Goal: Information Seeking & Learning: Learn about a topic

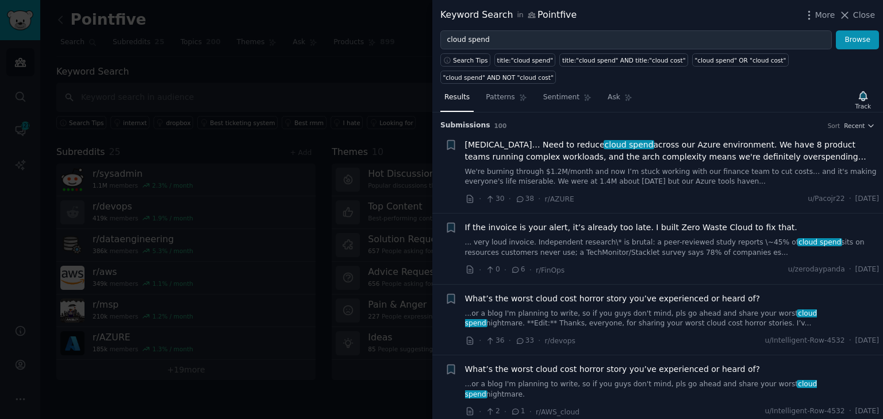
click at [60, 18] on div at bounding box center [441, 209] width 883 height 419
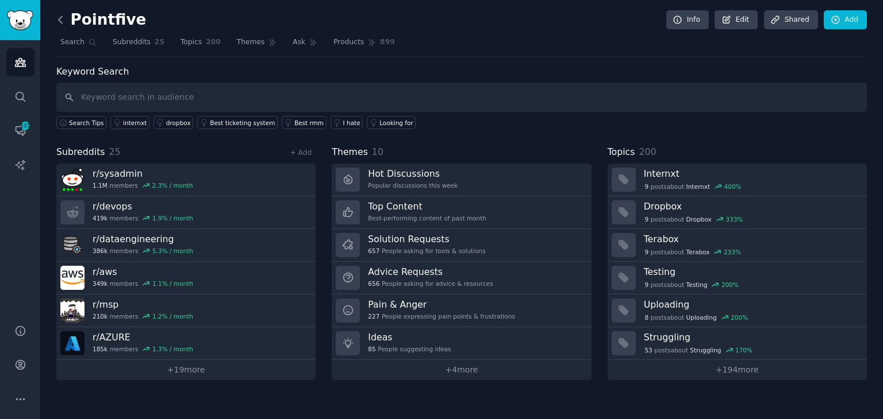
click at [59, 18] on icon at bounding box center [61, 20] width 12 height 12
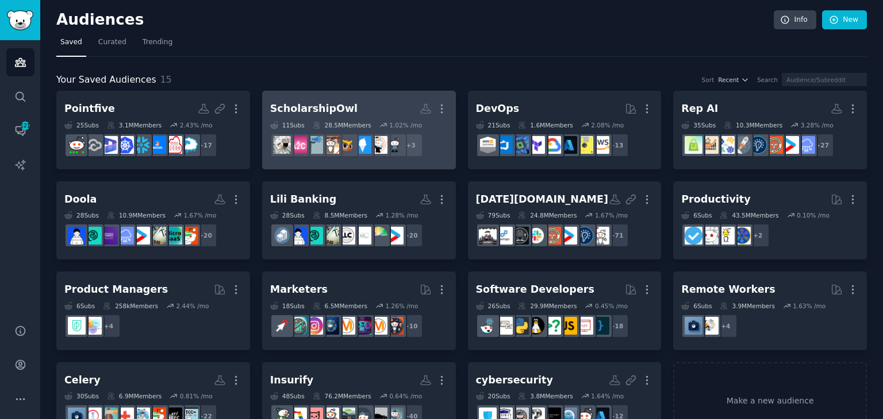
click at [368, 111] on h2 "ScholarshipOwl More" at bounding box center [359, 109] width 178 height 20
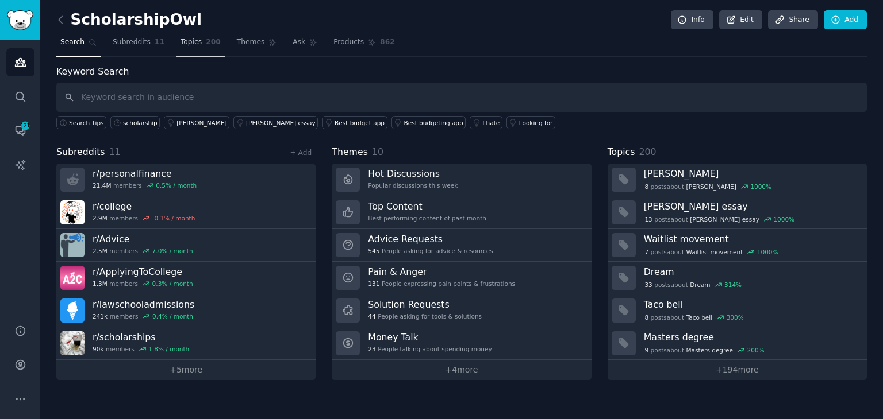
click at [206, 47] on span "200" at bounding box center [213, 42] width 15 height 10
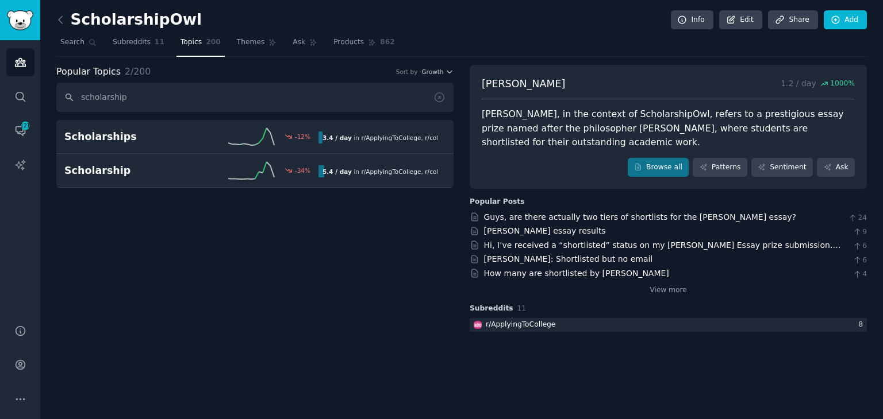
type input "scholarship"
click at [660, 167] on link "Browse all" at bounding box center [657, 168] width 61 height 20
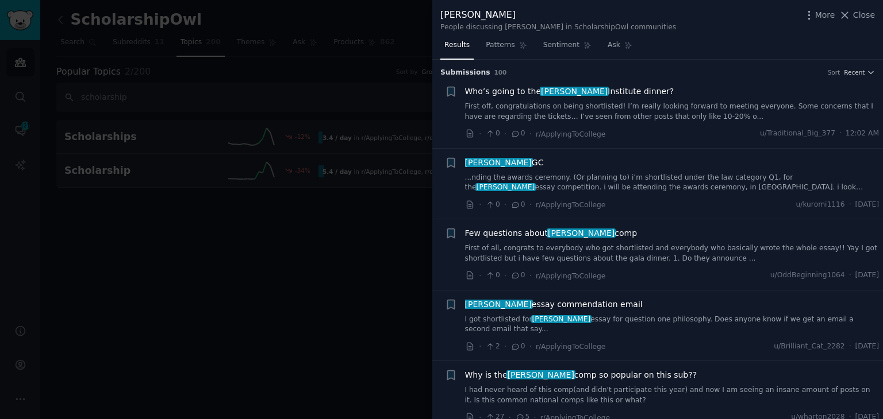
click at [221, 265] on div at bounding box center [441, 209] width 883 height 419
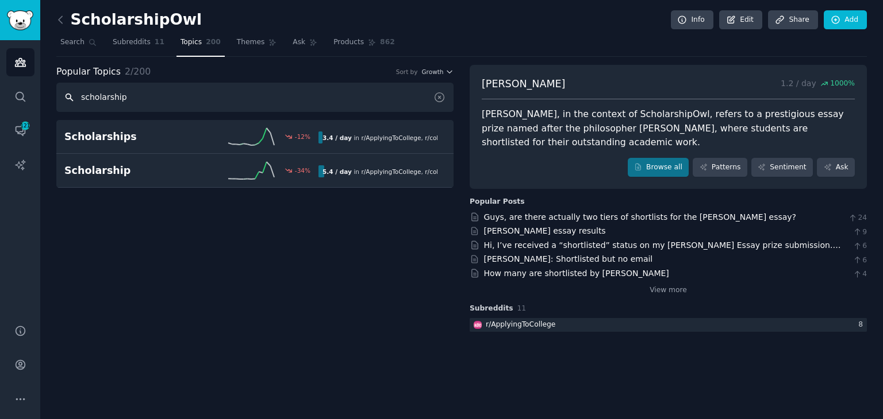
click at [179, 99] on input "scholarship" at bounding box center [254, 97] width 397 height 29
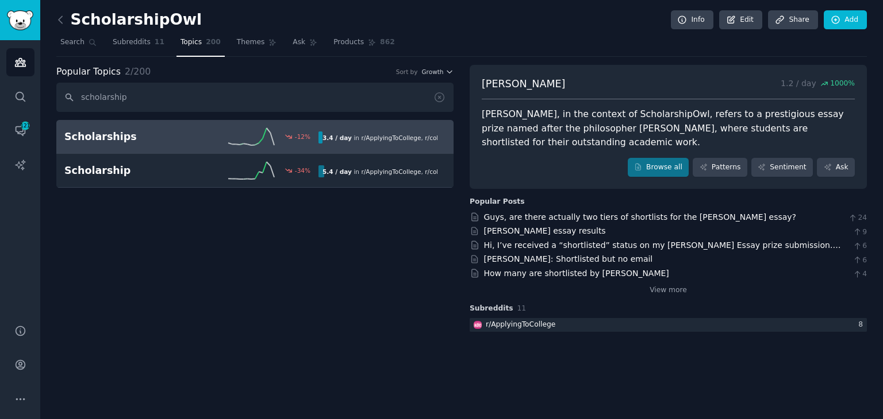
click at [137, 144] on div "Scholarships -12 % 3.4 / day in r/ ApplyingToCollege , r/ college , and 2 other…" at bounding box center [254, 136] width 381 height 17
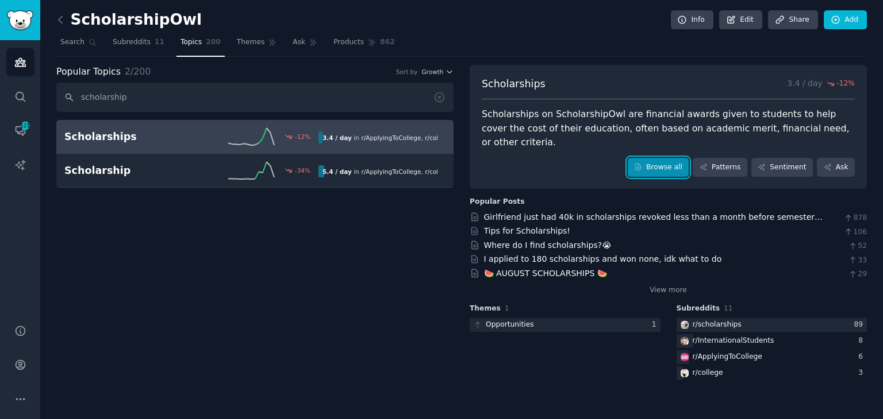
click at [671, 160] on link "Browse all" at bounding box center [657, 168] width 61 height 20
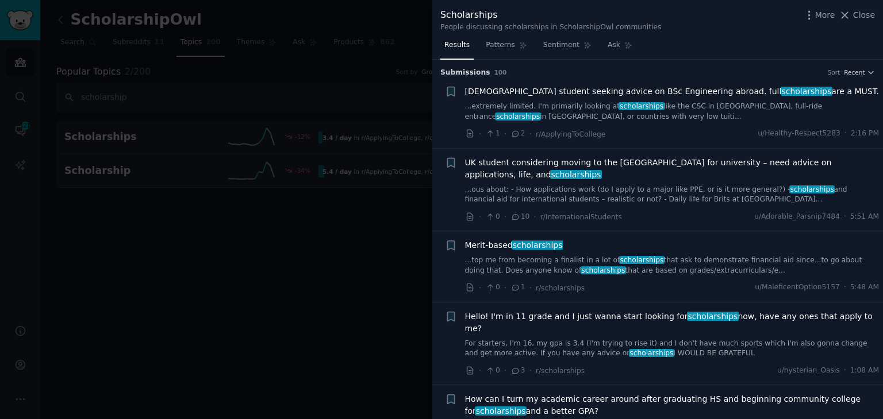
click at [675, 256] on link "...top me from becoming a finalist in a lot of scholarships that ask to demonst…" at bounding box center [672, 266] width 414 height 20
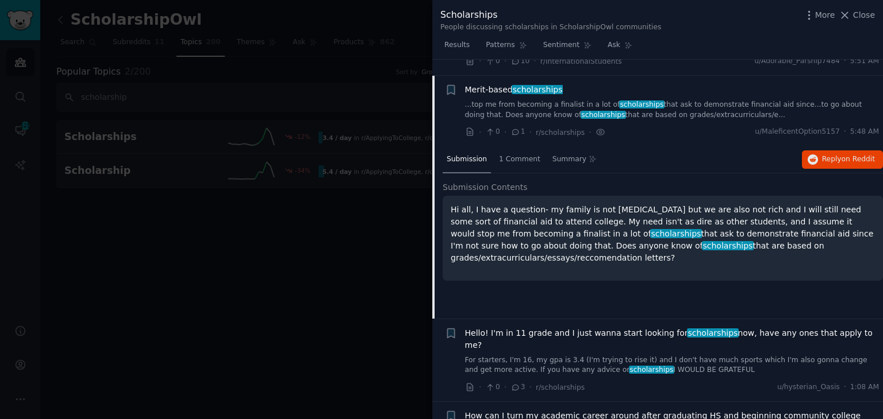
scroll to position [160, 0]
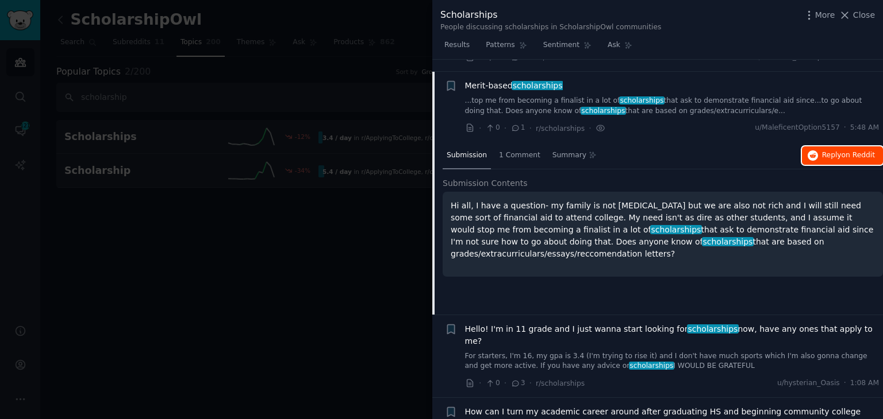
click at [842, 151] on span "on Reddit" at bounding box center [857, 155] width 33 height 8
click at [657, 352] on link "For starters, I'm 16, my gpa is 3.4 (I'm trying to rise it) and I don't have mu…" at bounding box center [672, 362] width 414 height 20
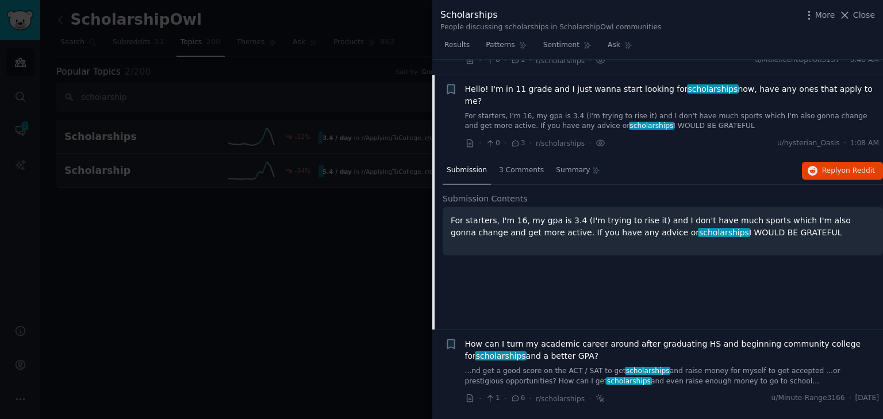
scroll to position [230, 0]
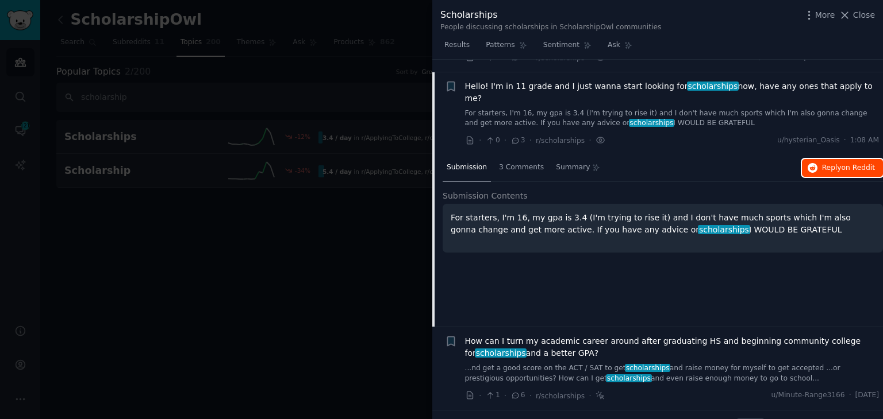
click at [837, 163] on span "Reply on Reddit" at bounding box center [848, 168] width 53 height 10
